Goal: Find specific page/section: Find specific page/section

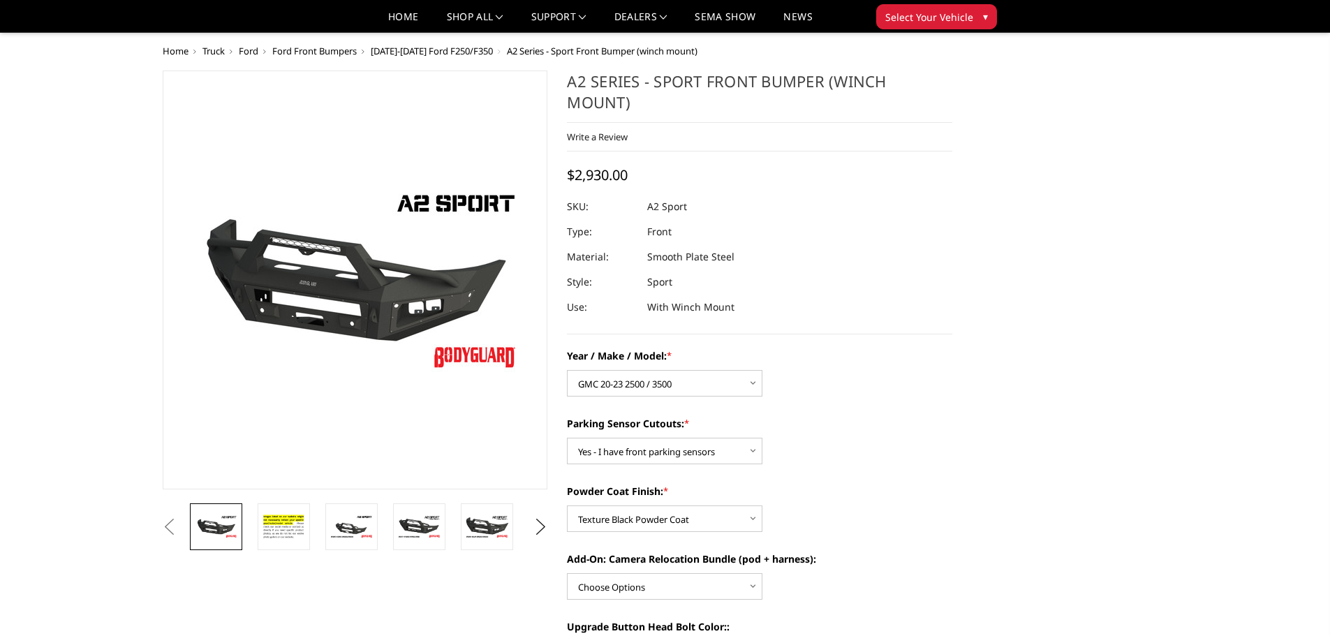
select select "1352"
select select "540"
select select "518"
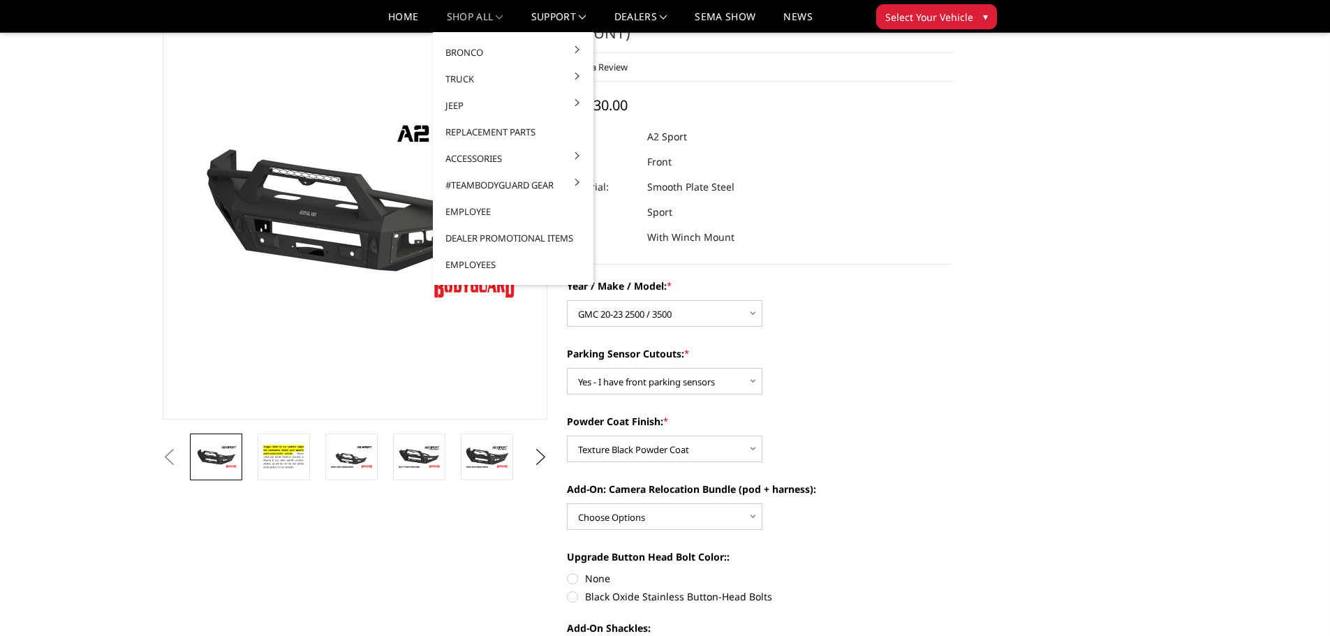
click at [480, 18] on link "shop all" at bounding box center [475, 22] width 57 height 20
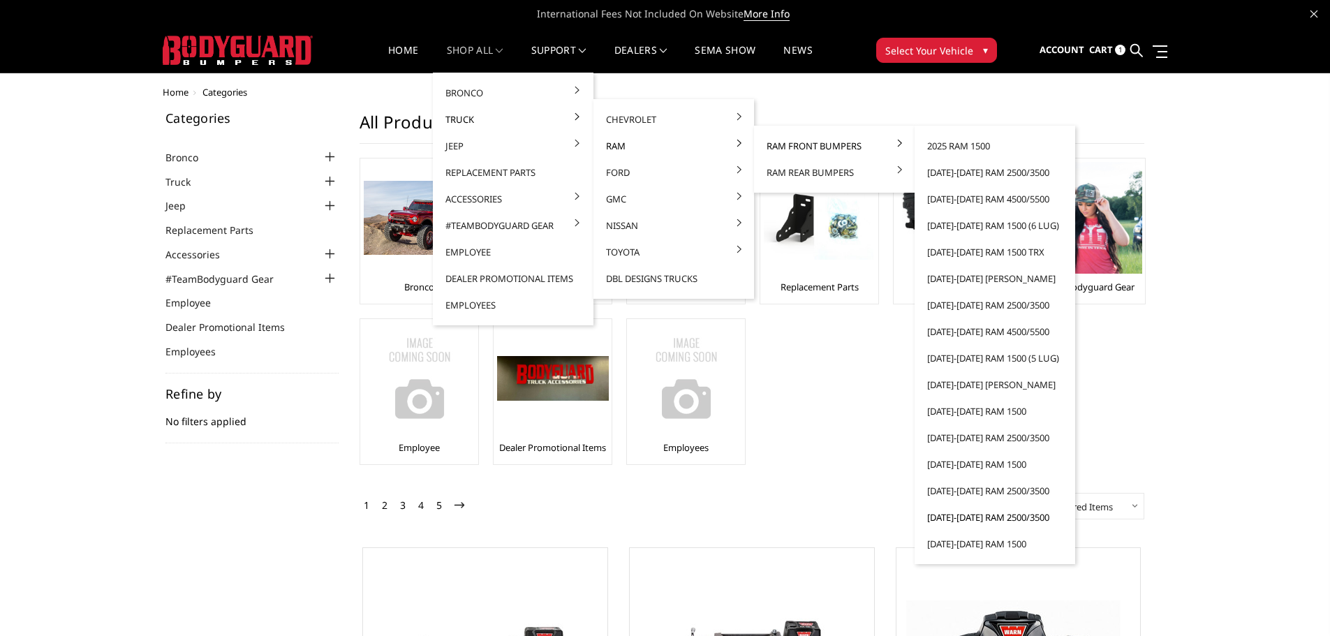
click at [983, 518] on link "[DATE]-[DATE] Ram 2500/3500" at bounding box center [994, 517] width 149 height 27
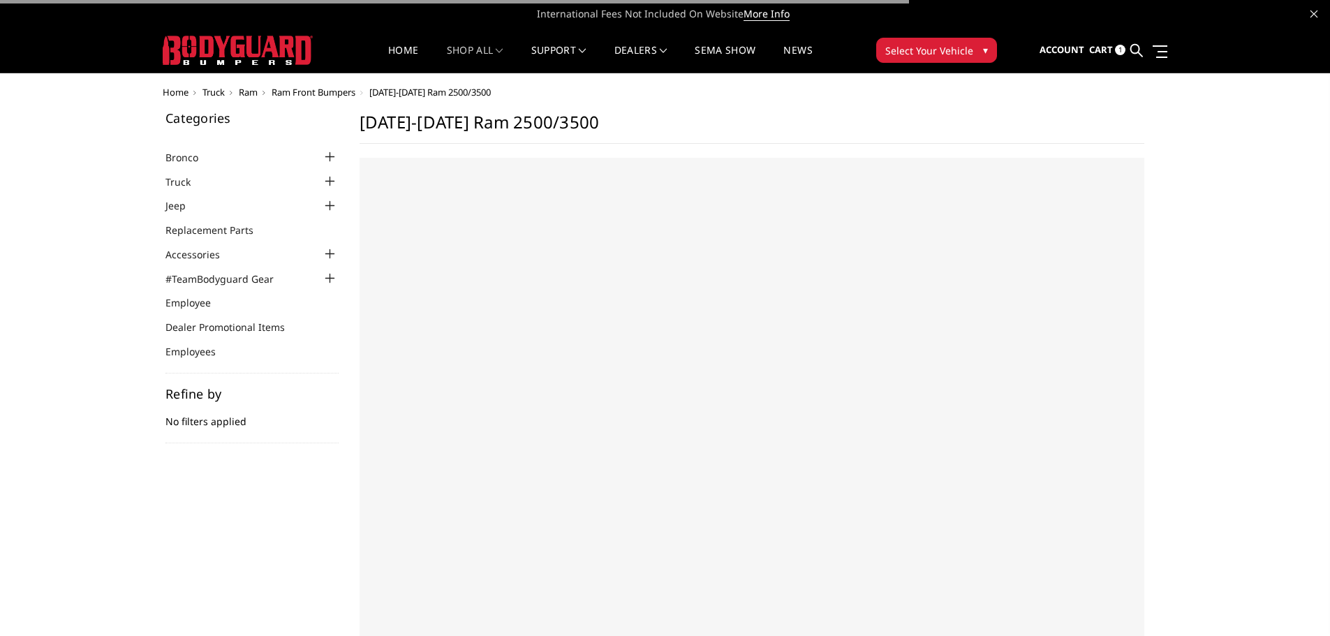
select select "US"
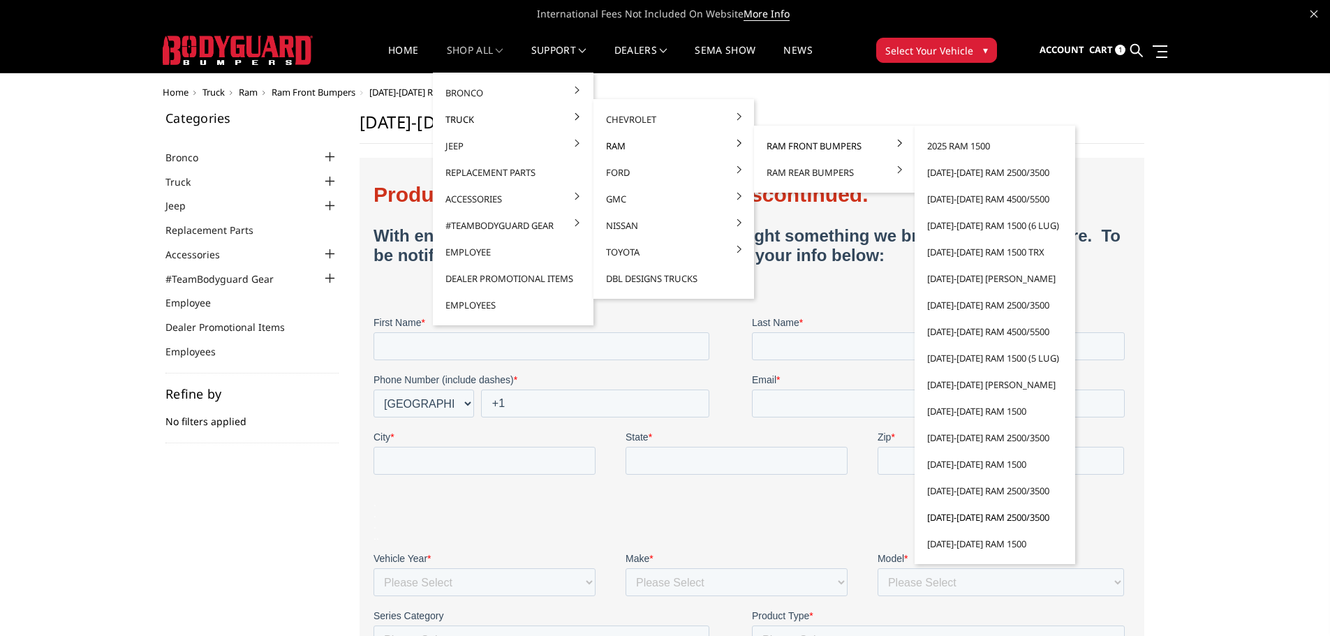
click at [979, 515] on link "[DATE]-[DATE] Ram 2500/3500" at bounding box center [994, 517] width 149 height 27
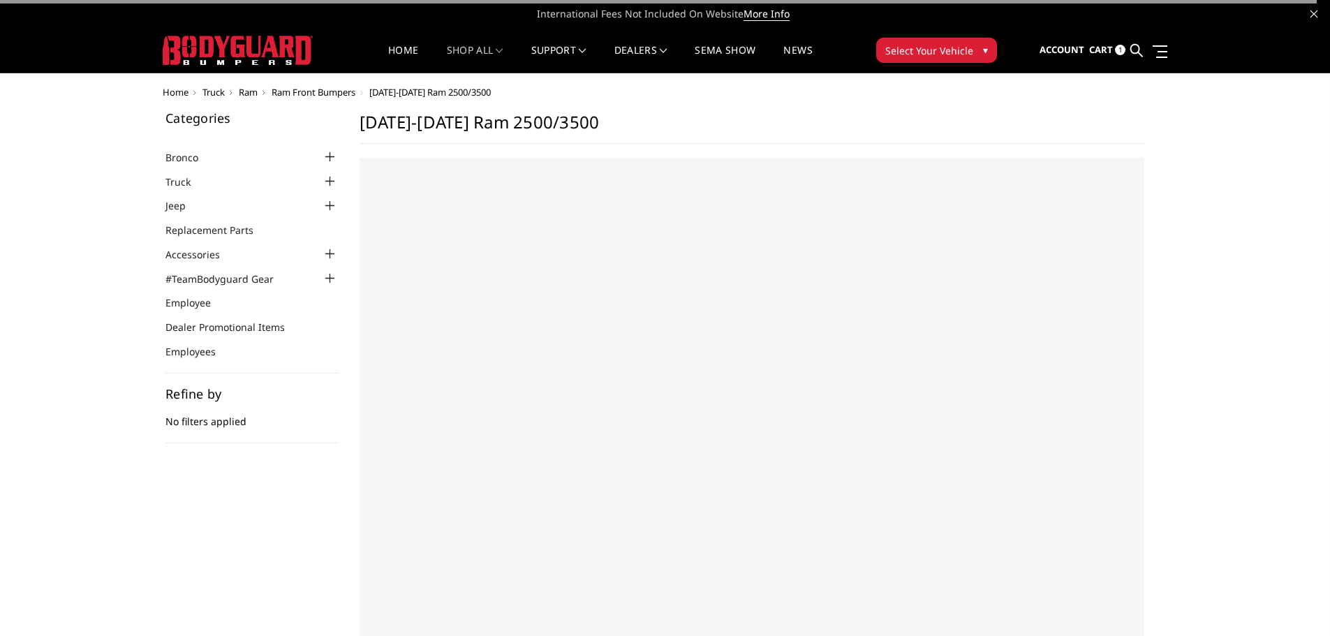
select select "US"
